Goal: Task Accomplishment & Management: Complete application form

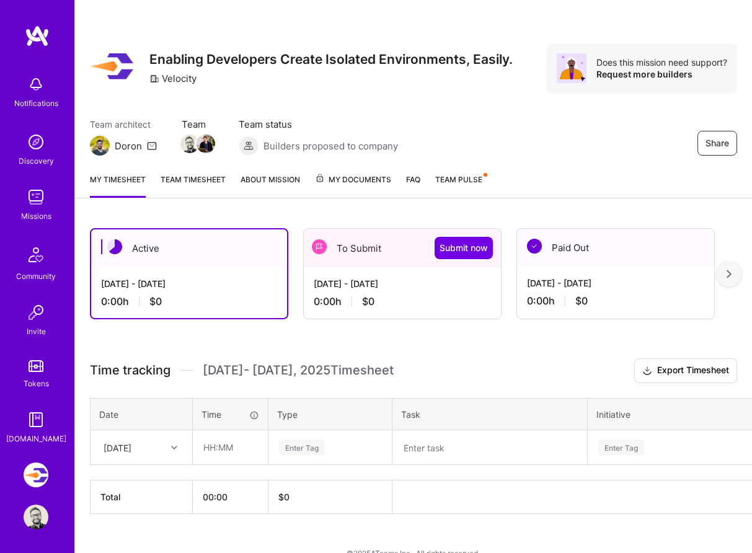
scroll to position [21, 0]
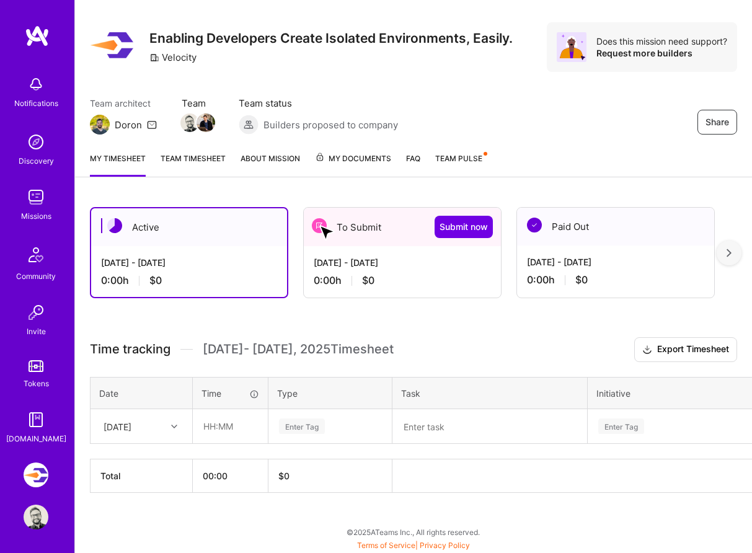
click at [319, 225] on img at bounding box center [319, 225] width 15 height 15
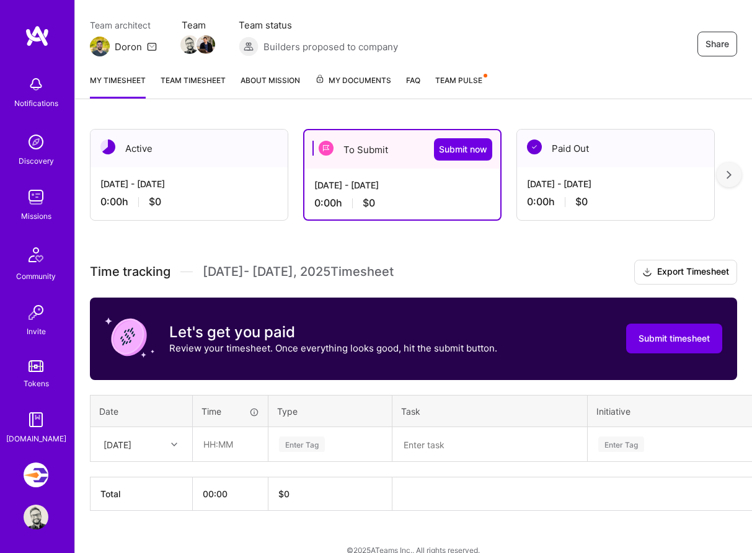
scroll to position [117, 0]
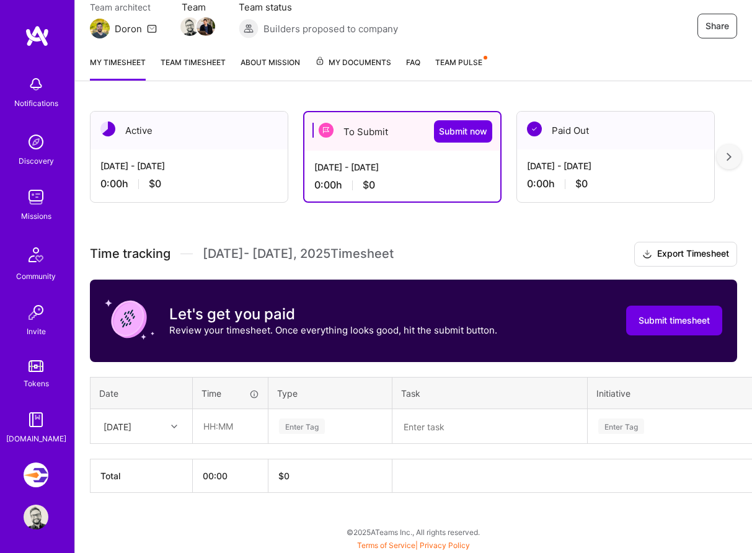
click at [490, 271] on div "Time tracking [DATE] - [DATE] Timesheet Export Timesheet Let's get you paid Rev…" at bounding box center [413, 367] width 647 height 251
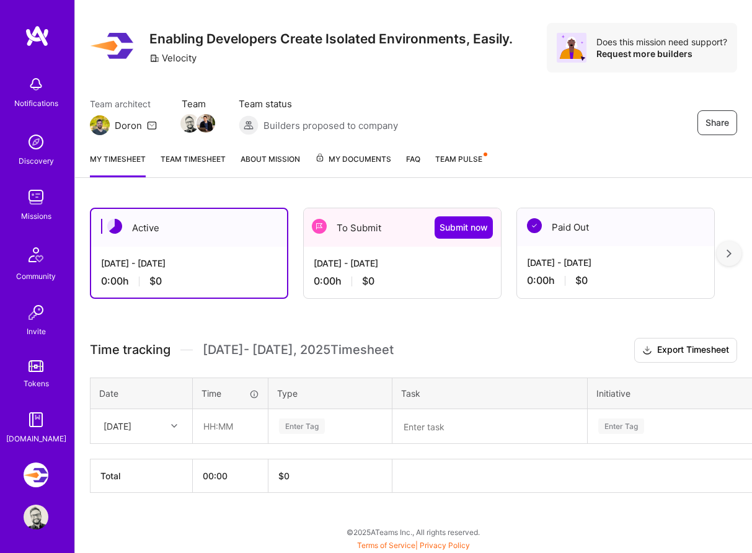
scroll to position [21, 0]
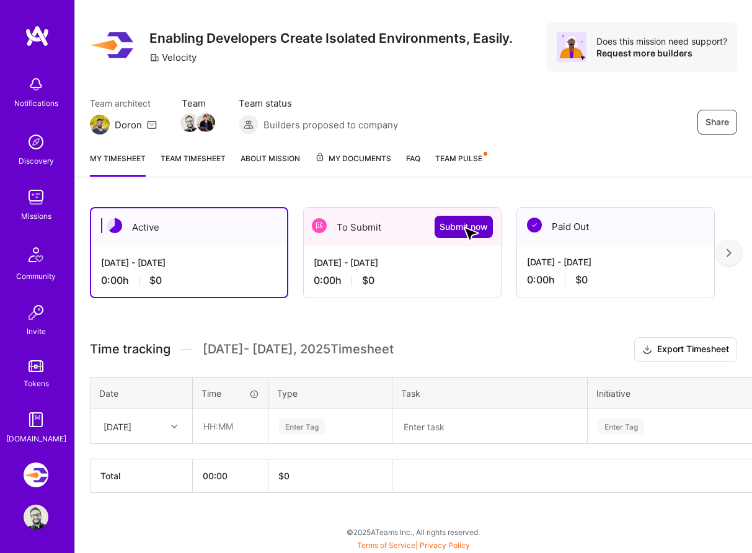
click at [463, 226] on span "Submit now" at bounding box center [463, 227] width 48 height 12
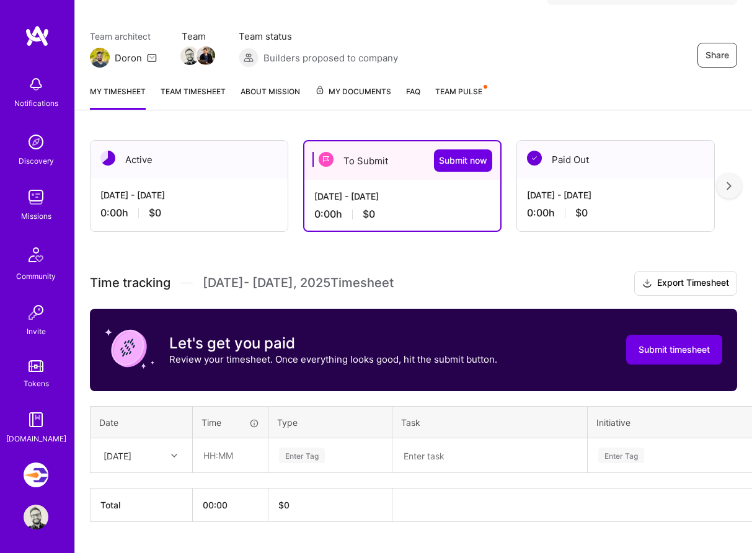
scroll to position [117, 0]
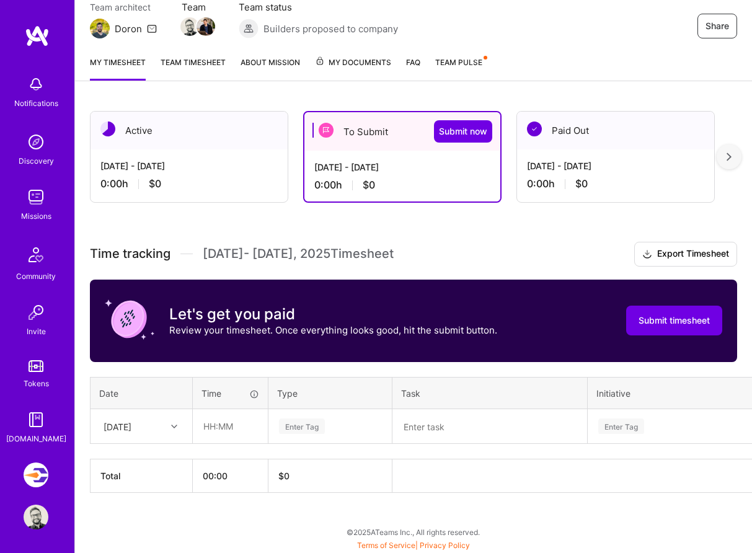
click at [172, 443] on div "[DATE]" at bounding box center [141, 426] width 100 height 33
click at [149, 521] on div "[DATE]" at bounding box center [141, 522] width 100 height 23
click at [213, 431] on input "text" at bounding box center [230, 426] width 74 height 33
click at [104, 425] on div "[DATE]" at bounding box center [131, 426] width 69 height 20
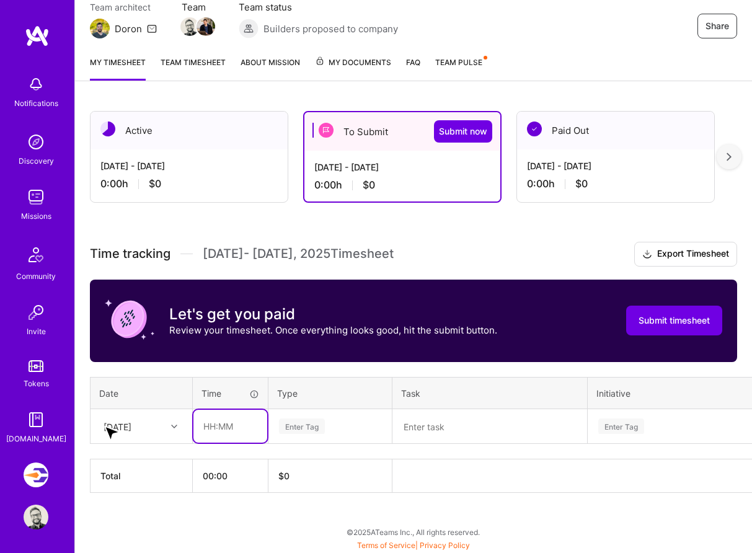
click at [220, 428] on input "text" at bounding box center [230, 426] width 74 height 33
type input "00:30"
click at [317, 425] on div "Enter Tag" at bounding box center [302, 426] width 46 height 19
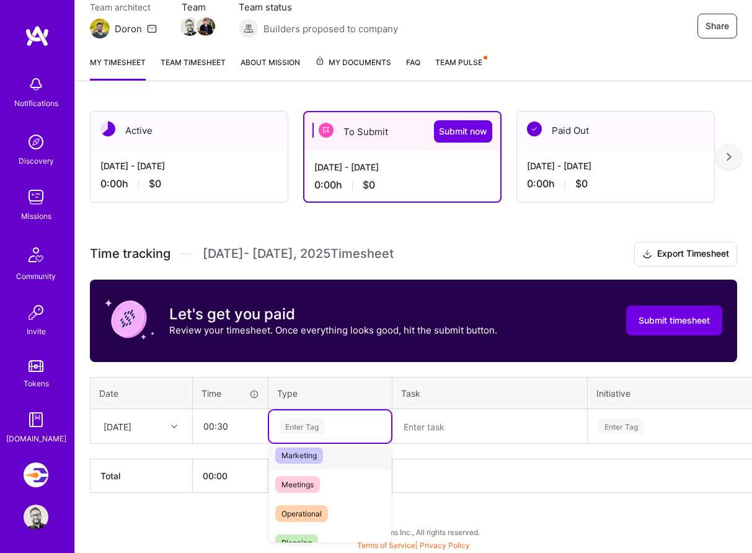
scroll to position [188, 0]
click at [320, 482] on div "Meetings" at bounding box center [330, 482] width 122 height 29
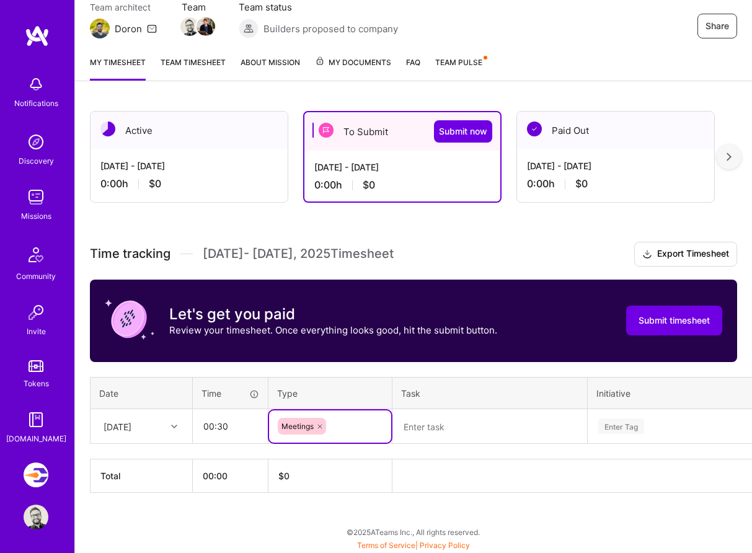
click at [435, 421] on textarea at bounding box center [490, 426] width 192 height 32
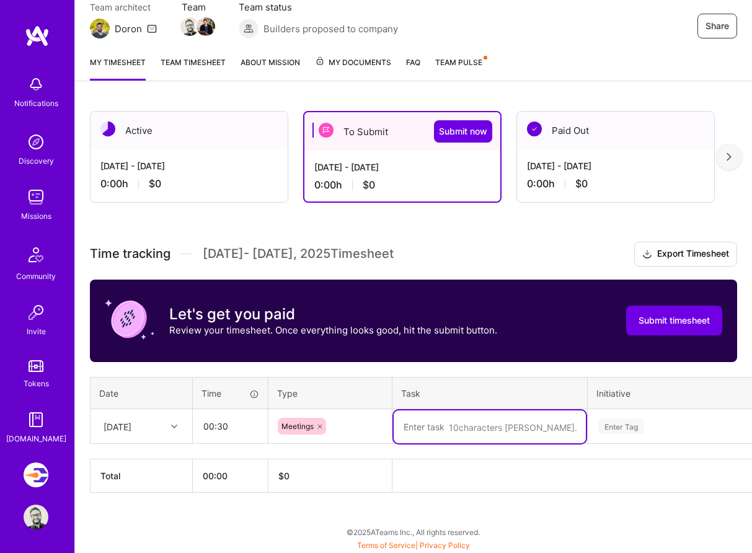
paste textarea "Chrome extension research prototype"
type textarea "Chrome extension research prototype"
click at [625, 425] on div "Enter Tag" at bounding box center [621, 426] width 46 height 19
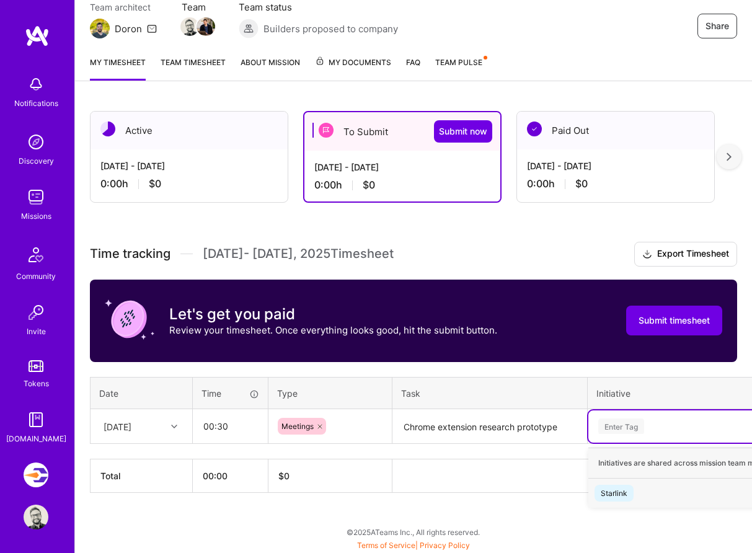
click at [613, 497] on div "Starlink" at bounding box center [614, 493] width 27 height 13
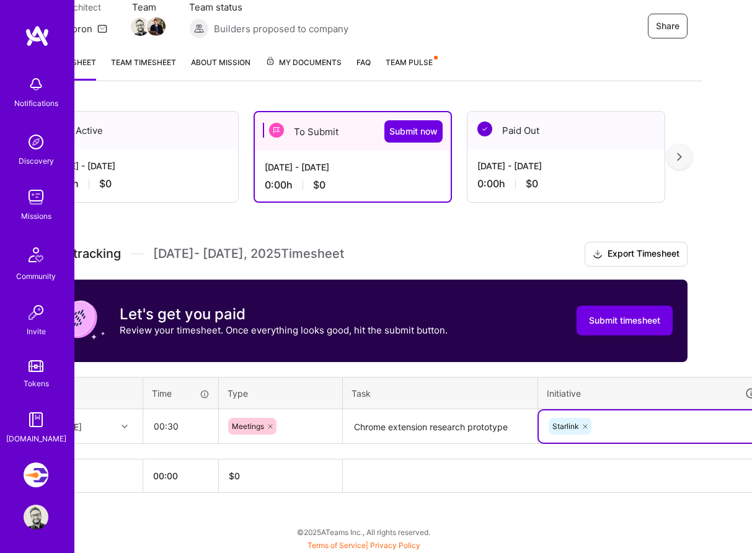
scroll to position [117, 106]
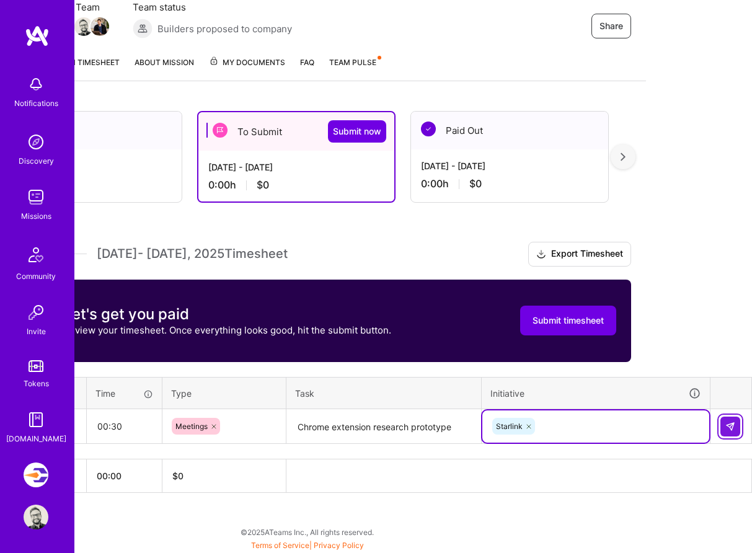
click at [724, 429] on button at bounding box center [730, 427] width 20 height 20
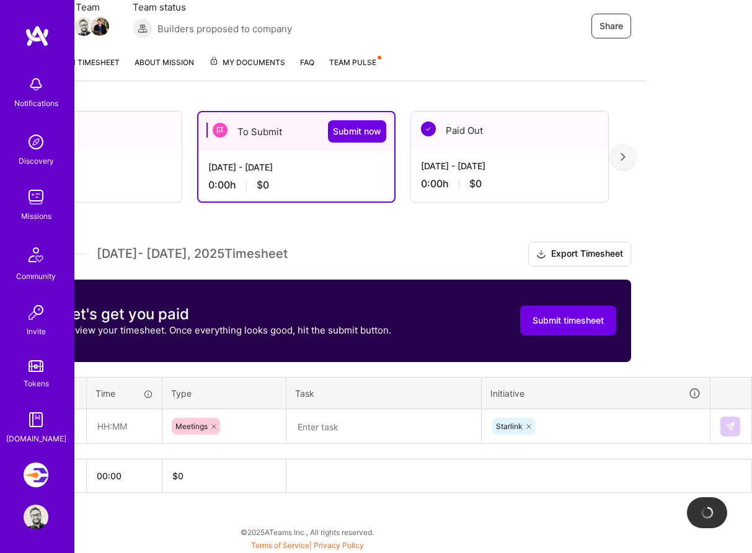
scroll to position [117, 0]
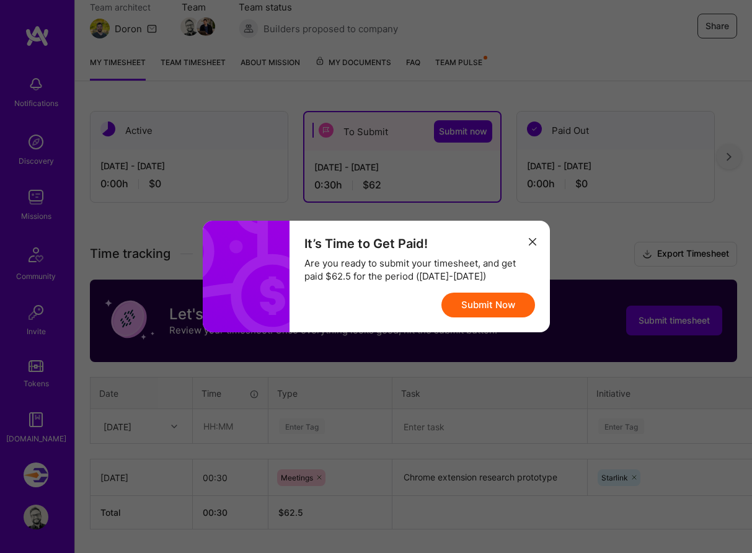
click at [529, 241] on icon "modal" at bounding box center [532, 241] width 7 height 7
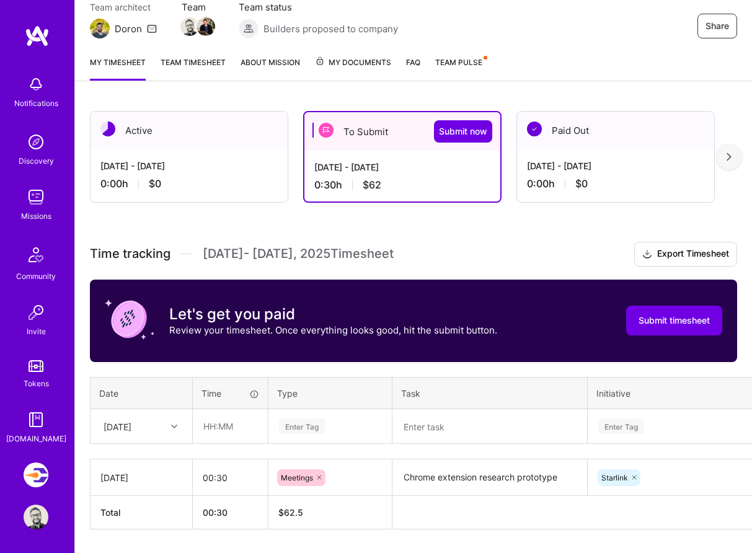
scroll to position [154, 0]
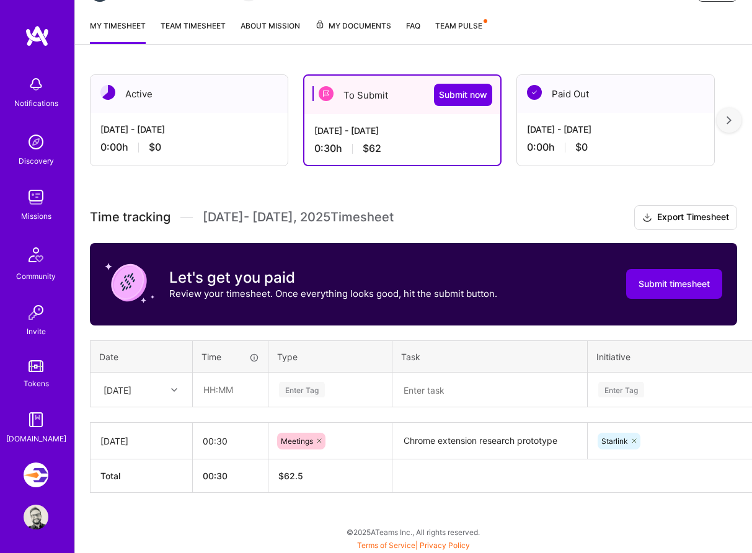
click at [131, 392] on div "[DATE]" at bounding box center [118, 389] width 28 height 13
click at [172, 389] on icon at bounding box center [174, 390] width 6 height 6
click at [146, 507] on div "[DATE]" at bounding box center [141, 509] width 100 height 23
click at [232, 394] on input "text" at bounding box center [230, 389] width 74 height 33
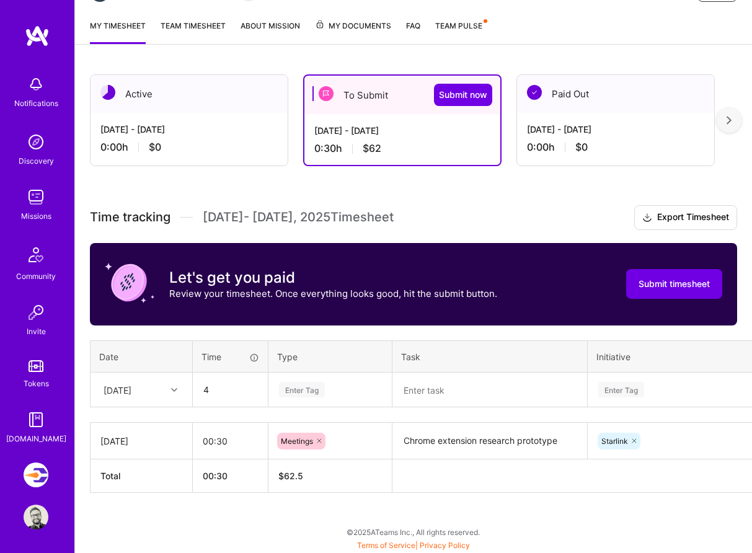
type input "04:00"
click at [304, 384] on div "Enter Tag" at bounding box center [302, 389] width 46 height 19
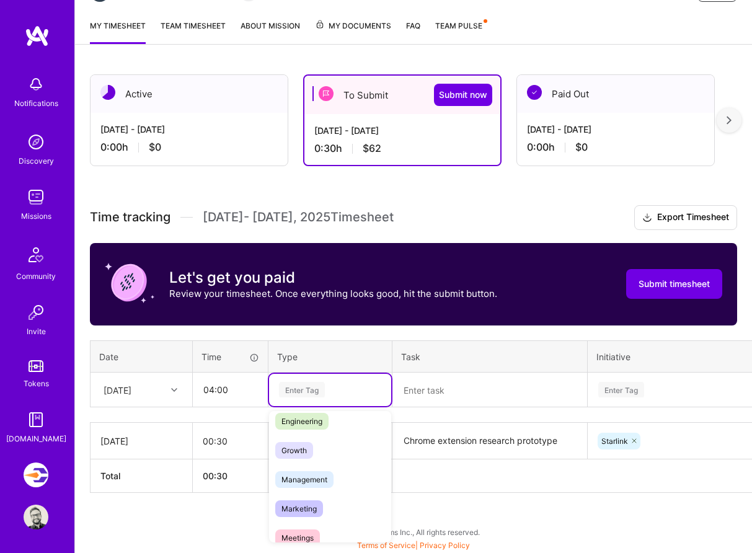
scroll to position [100, 0]
click at [325, 412] on span "Engineering" at bounding box center [301, 418] width 53 height 17
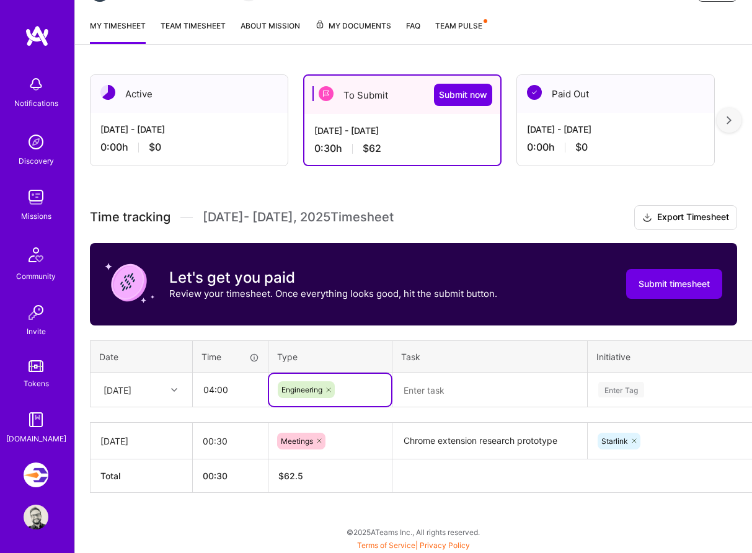
click at [444, 399] on textarea at bounding box center [490, 390] width 192 height 33
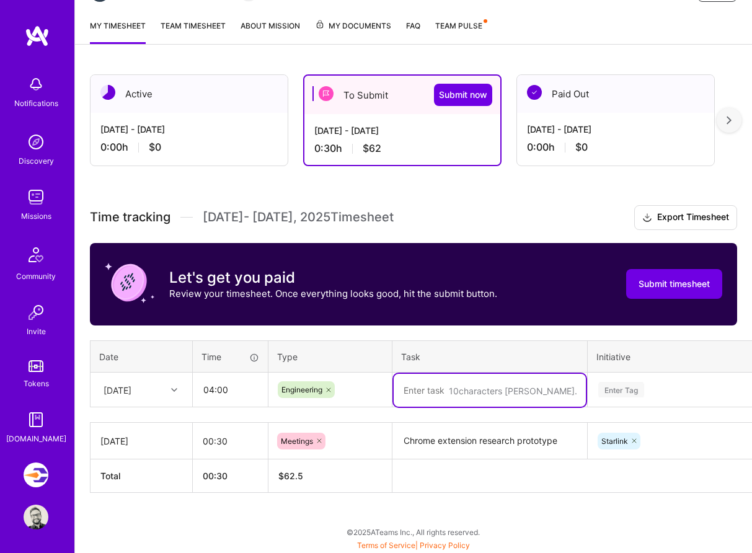
paste textarea "Chrome extension research prototype"
type textarea "Chrome extension research prototype"
click at [628, 377] on div "Enter Tag" at bounding box center [701, 390] width 227 height 32
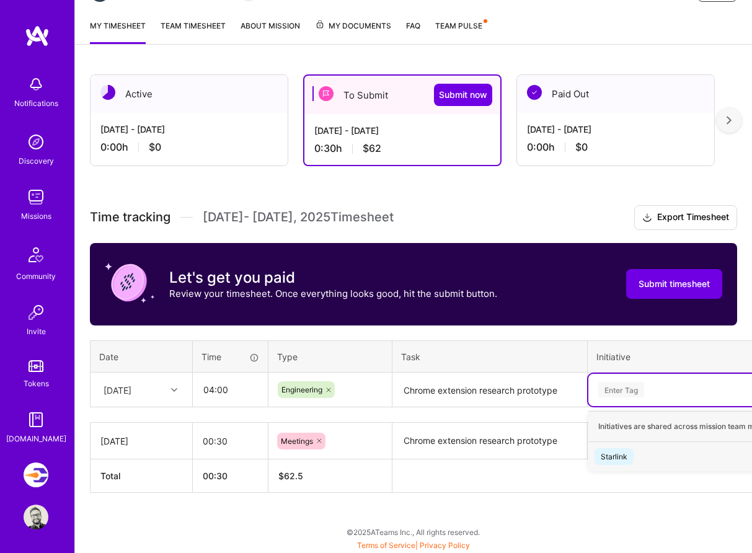
click at [613, 448] on span "Starlink" at bounding box center [613, 456] width 39 height 17
click at [591, 412] on div "Time tracking [DATE] - [DATE] Timesheet Export Timesheet Let's get you paid Rev…" at bounding box center [413, 349] width 647 height 288
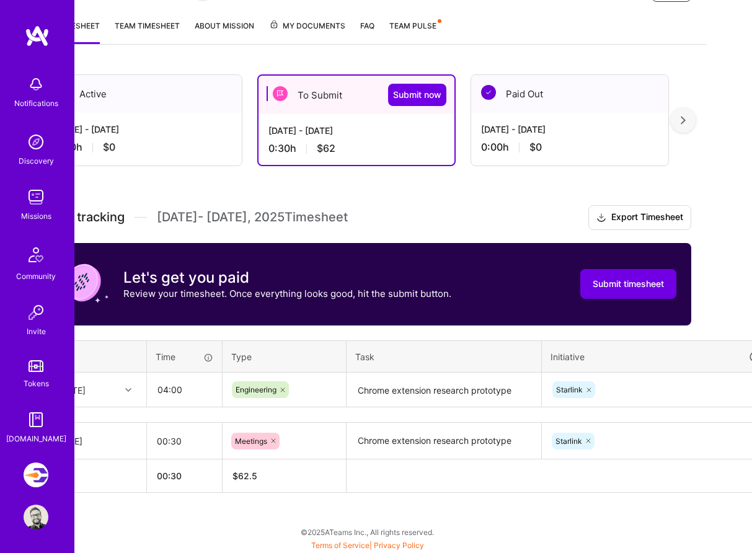
scroll to position [154, 106]
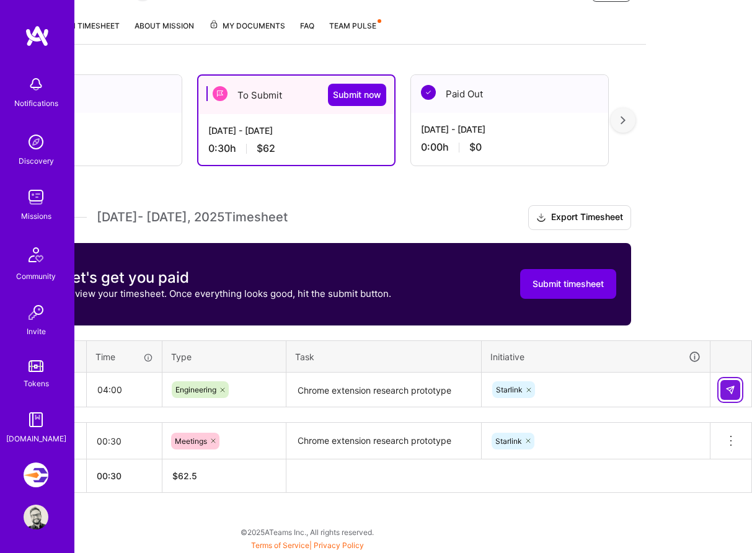
click at [739, 381] on button at bounding box center [730, 390] width 20 height 20
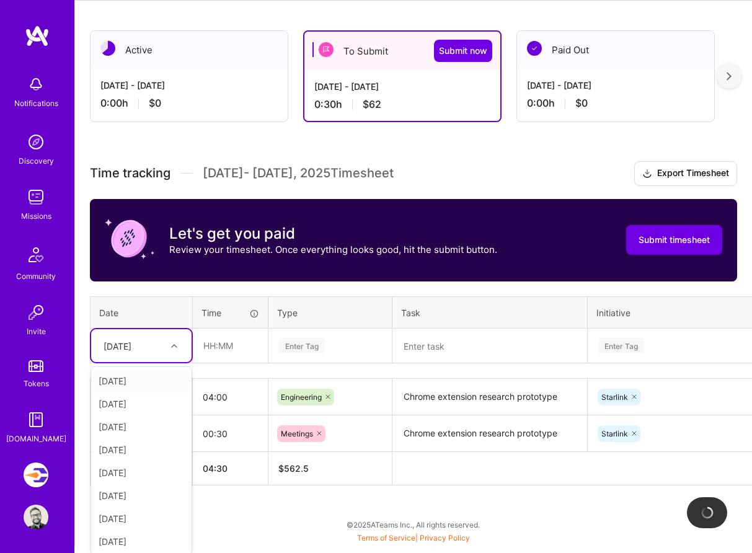
scroll to position [197, 0]
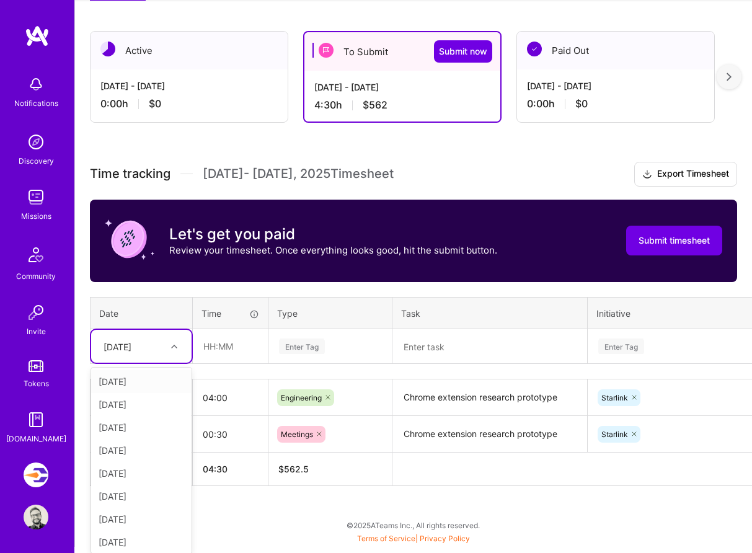
click at [514, 364] on div "Time tracking [DATE] - [DATE] Timesheet Export Timesheet Let's get you paid Rev…" at bounding box center [413, 324] width 647 height 324
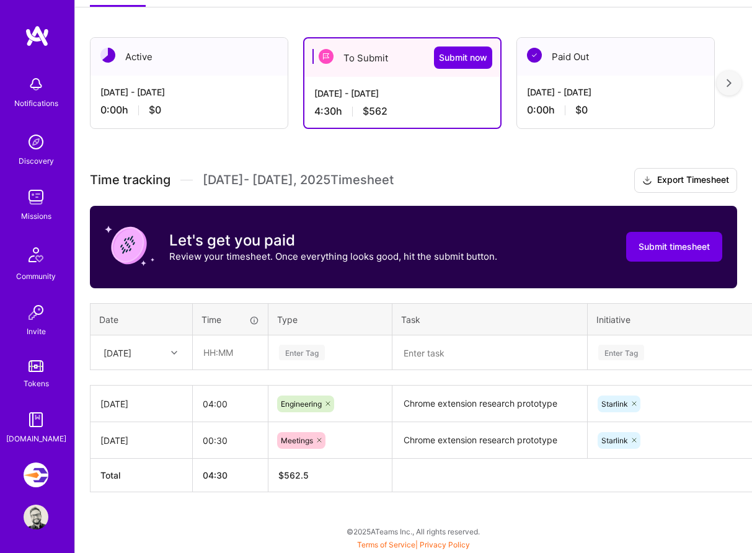
scroll to position [190, 0]
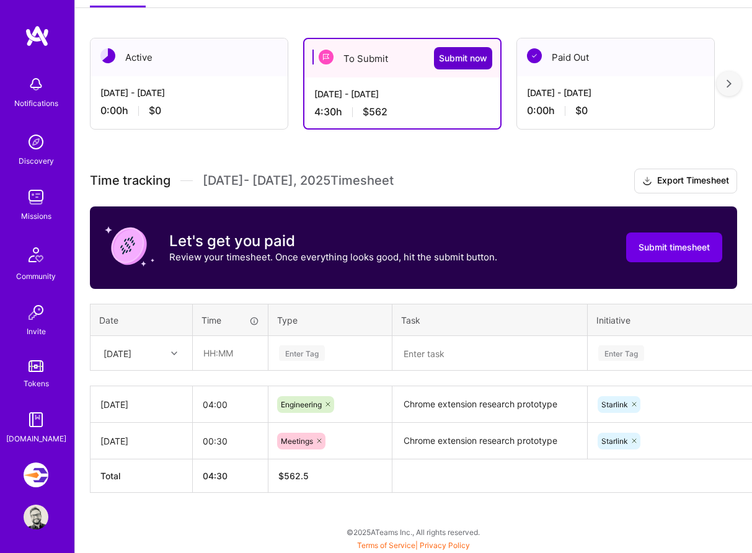
click at [462, 60] on span "Submit now" at bounding box center [463, 58] width 48 height 12
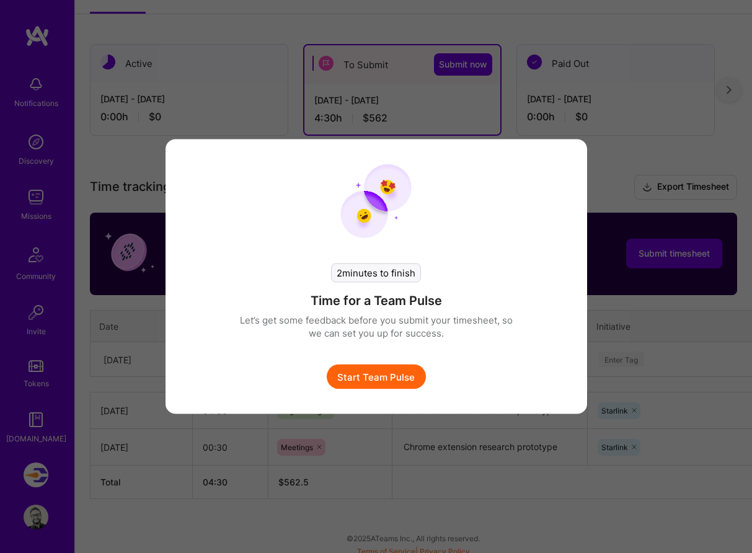
click at [617, 183] on div "2 minutes to finish Time for a Team Pulse Let’s get some feedback before you su…" at bounding box center [376, 276] width 752 height 553
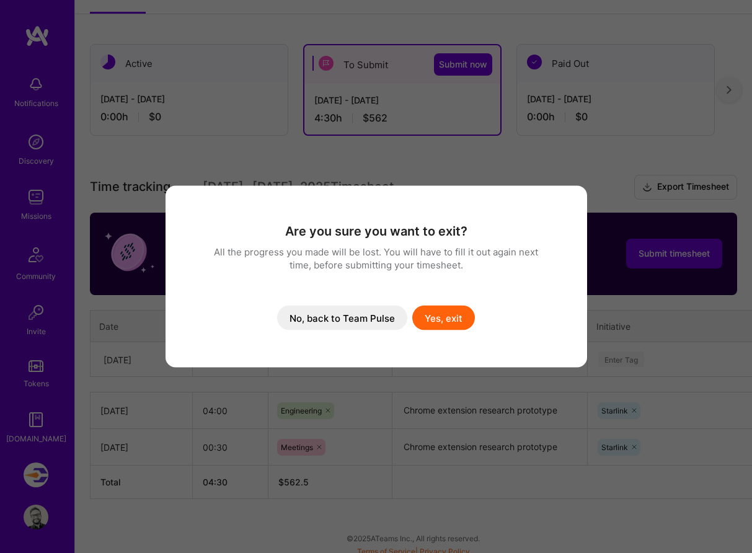
click at [368, 322] on button "No, back to Team Pulse" at bounding box center [342, 318] width 130 height 25
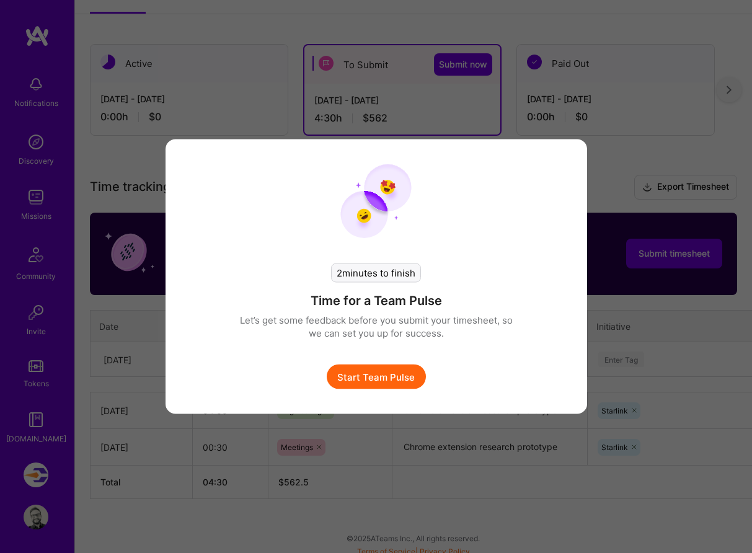
click at [360, 386] on button "Start Team Pulse" at bounding box center [376, 376] width 99 height 25
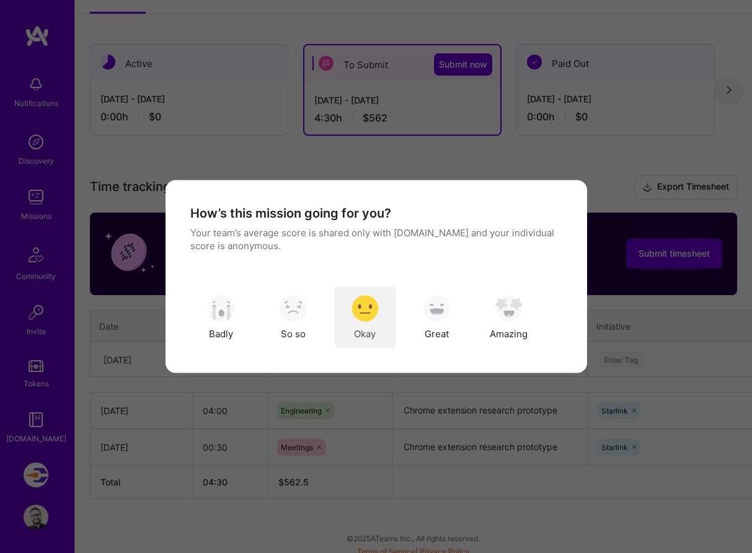
click at [385, 322] on div "Okay" at bounding box center [365, 317] width 62 height 62
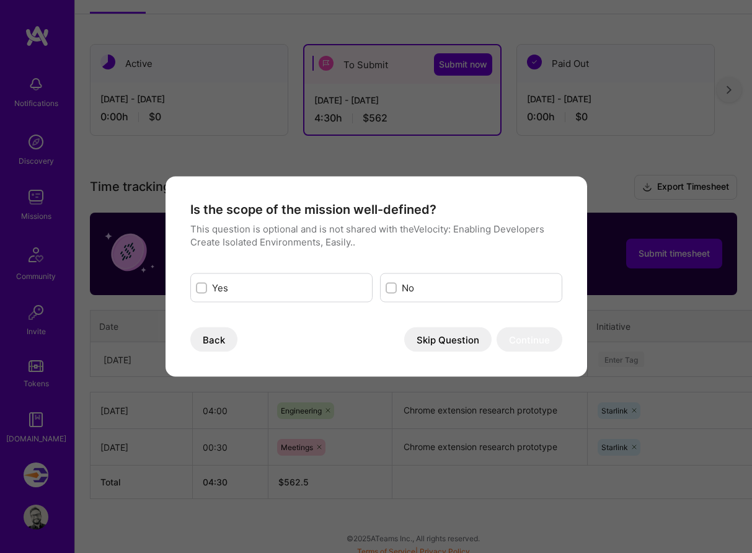
click at [318, 289] on label "Yes" at bounding box center [289, 287] width 155 height 13
click at [207, 289] on input "modal" at bounding box center [202, 288] width 9 height 9
checkbox input "true"
click at [534, 338] on button "Continue" at bounding box center [530, 339] width 66 height 25
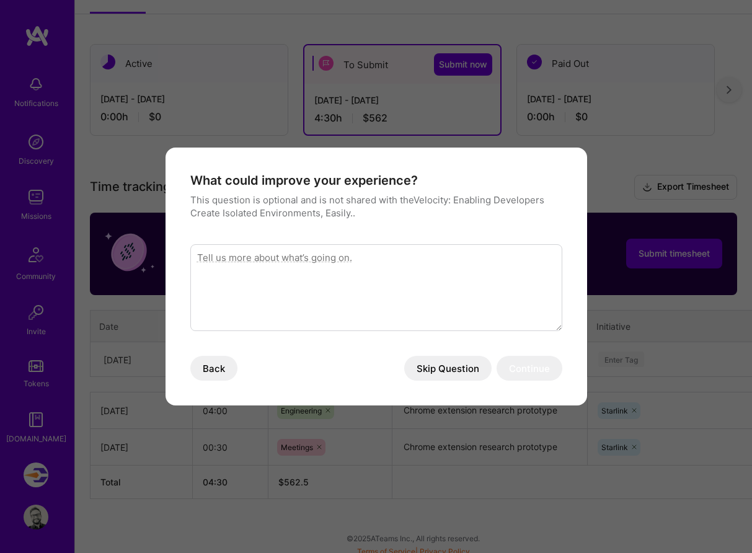
click at [493, 293] on textarea "modal" at bounding box center [376, 287] width 372 height 87
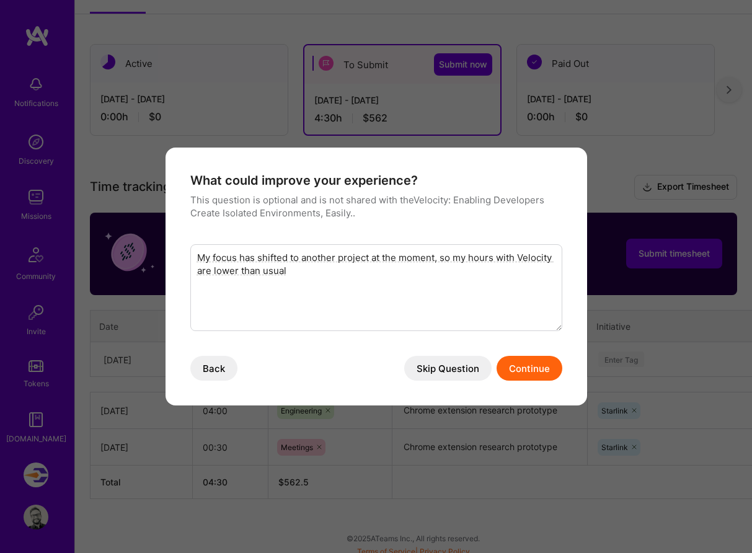
type textarea "My focus has shifted to another project at the moment, so my hours with Velocit…"
click at [536, 368] on button "Continue" at bounding box center [530, 368] width 66 height 25
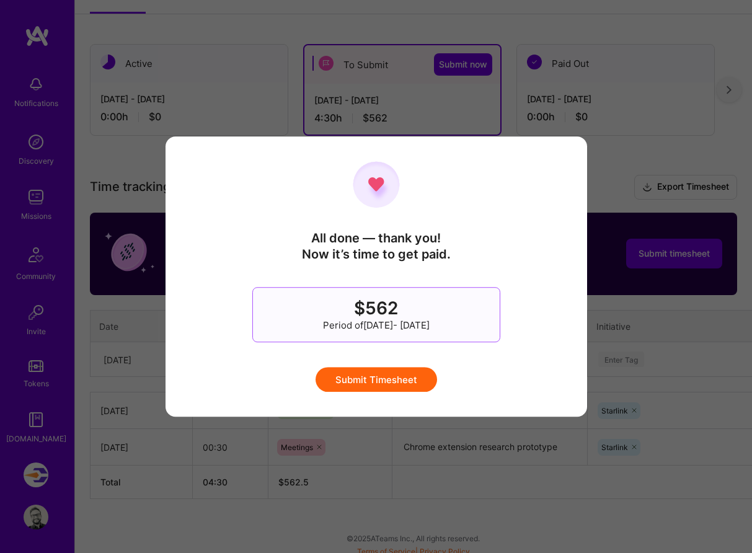
click at [371, 373] on button "Submit Timesheet" at bounding box center [376, 379] width 121 height 25
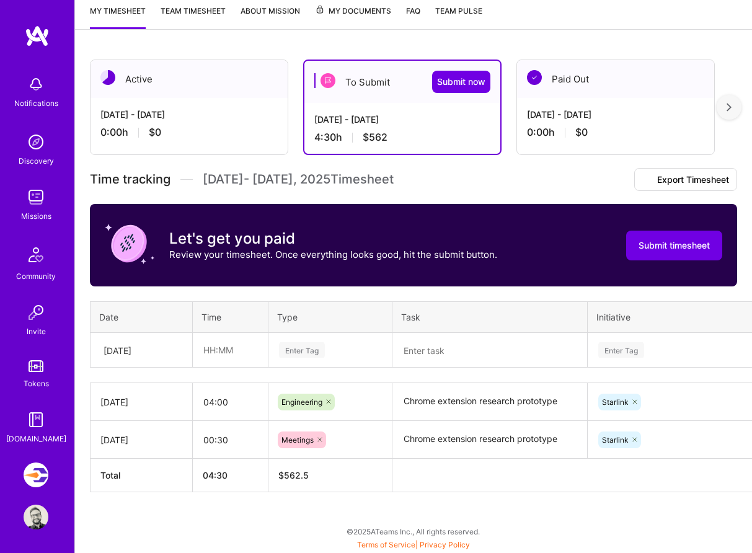
scroll to position [95, 0]
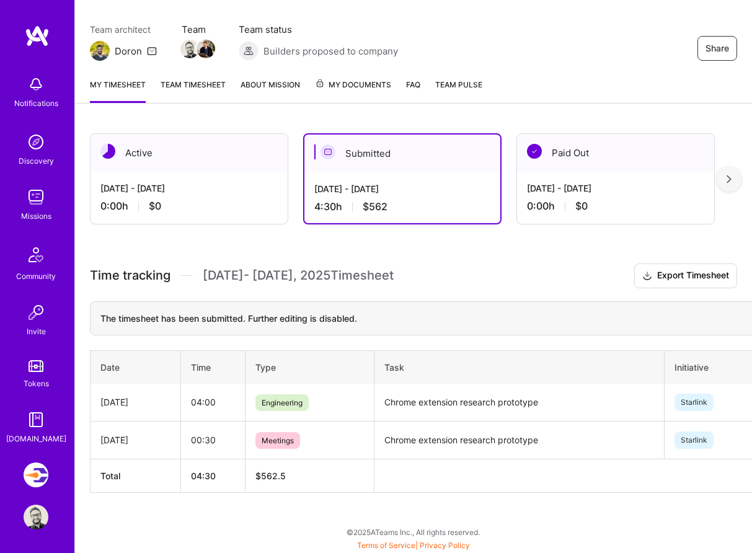
click at [425, 292] on div "Time tracking [DATE] - [DATE] Timesheet Export Timesheet The timesheet has been…" at bounding box center [413, 377] width 647 height 229
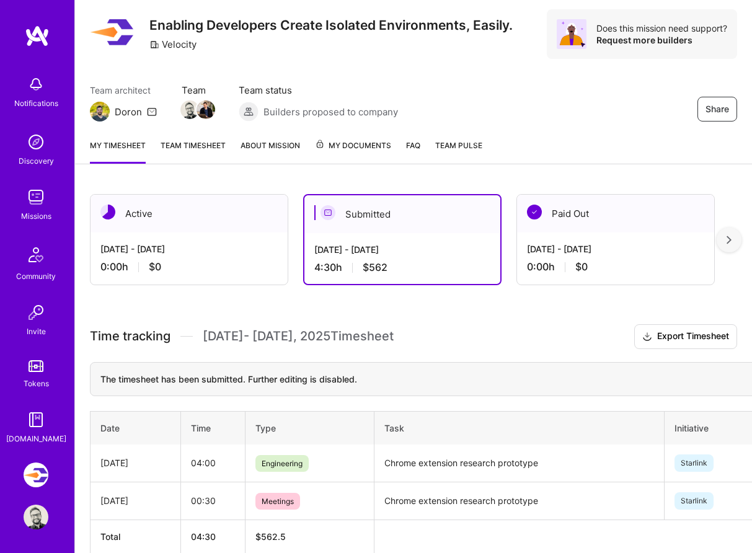
scroll to position [0, 0]
